Goal: Information Seeking & Learning: Learn about a topic

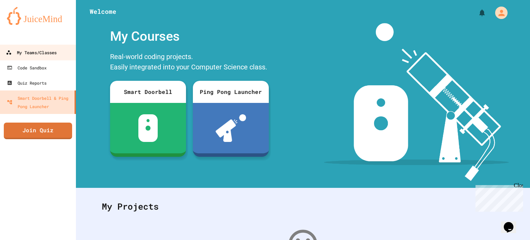
click at [27, 54] on div "My Teams/Classes" at bounding box center [31, 52] width 51 height 9
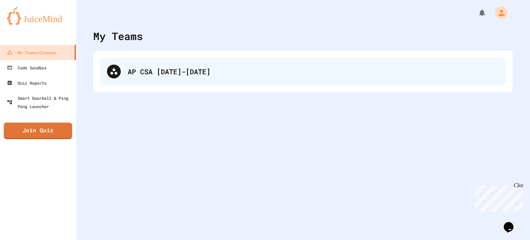
click at [145, 76] on div "AP CSA [DATE]-[DATE]" at bounding box center [313, 71] width 371 height 10
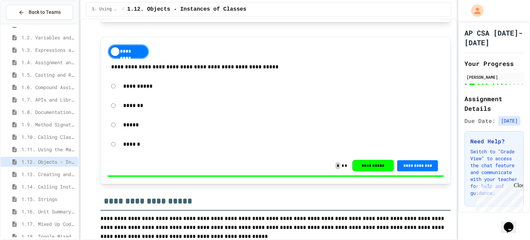
scroll to position [35, 0]
click at [39, 163] on span "1.13. Creating and Initializing Objects: Constructors" at bounding box center [48, 161] width 54 height 7
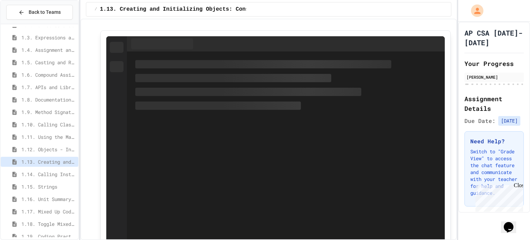
scroll to position [1139, 0]
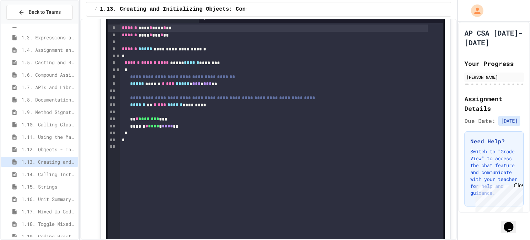
click at [48, 128] on div "1.10. Calling Class Methods" at bounding box center [40, 124] width 78 height 10
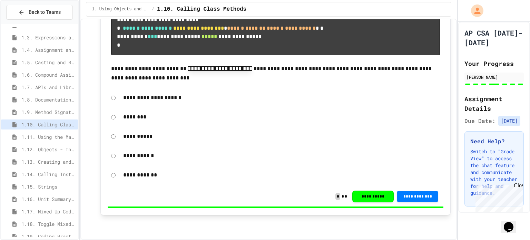
scroll to position [3649, 0]
click at [61, 134] on span "1.11. Using the Math Class" at bounding box center [48, 136] width 54 height 7
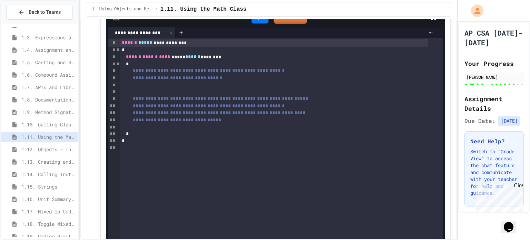
scroll to position [4629, 0]
